Goal: Navigation & Orientation: Find specific page/section

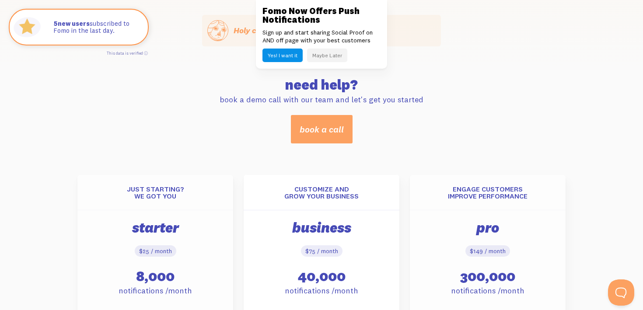
click at [324, 54] on button "Maybe Later" at bounding box center [327, 56] width 40 height 14
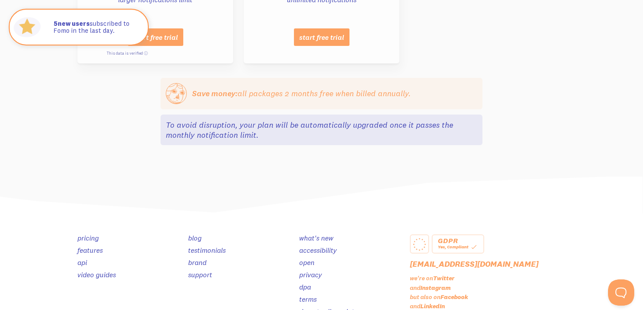
scroll to position [994, 0]
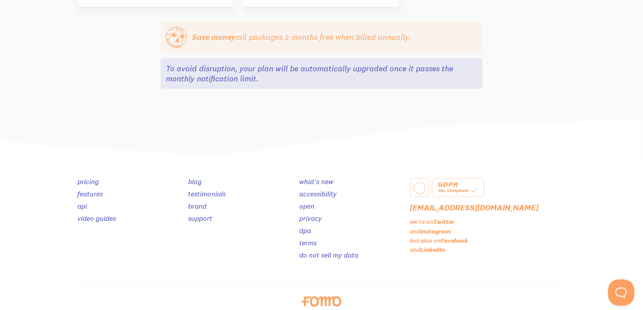
click at [192, 178] on ul "blog testimonials brand support" at bounding box center [238, 200] width 100 height 44
click at [193, 190] on link "testimonials" at bounding box center [207, 194] width 38 height 9
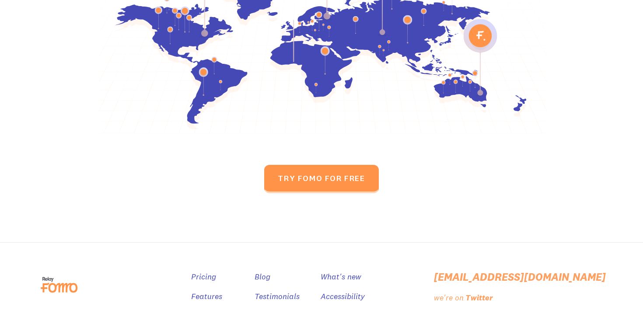
scroll to position [4223, 0]
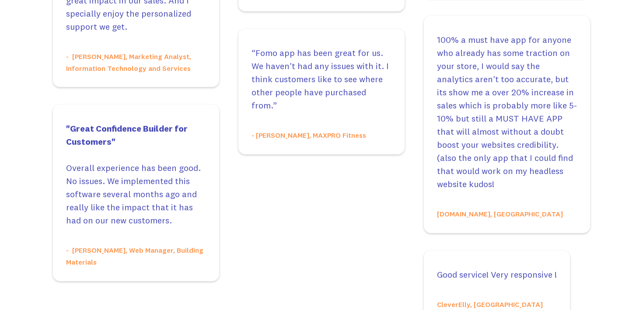
scroll to position [3490, 0]
